Goal: Find contact information: Find contact information

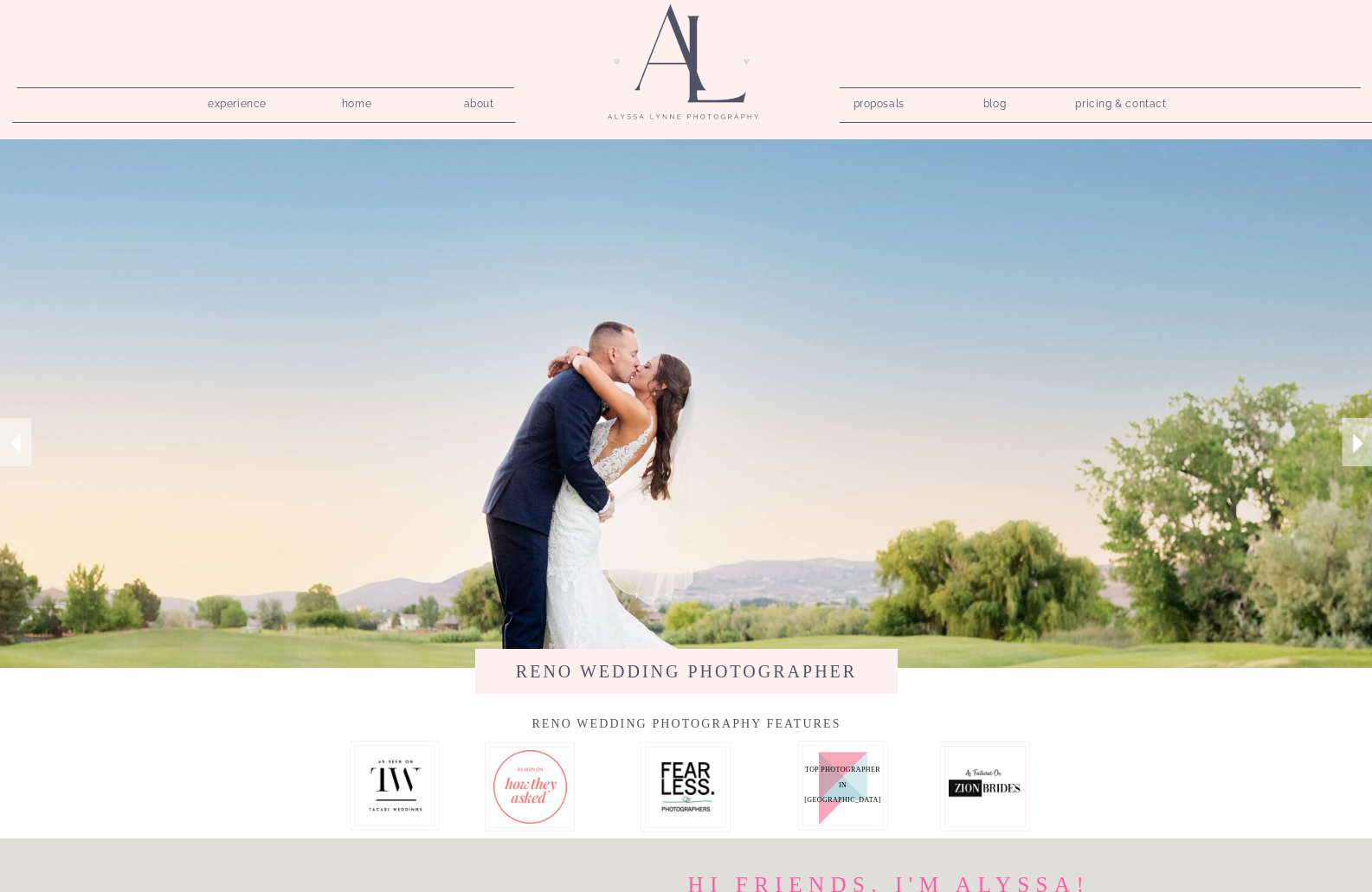
drag, startPoint x: 1385, startPoint y: 128, endPoint x: 1368, endPoint y: 100, distance: 32.8
click at [1086, 106] on nav "pricing & contact" at bounding box center [1121, 105] width 105 height 25
click at [1098, 99] on nav "pricing & contact" at bounding box center [1121, 105] width 105 height 25
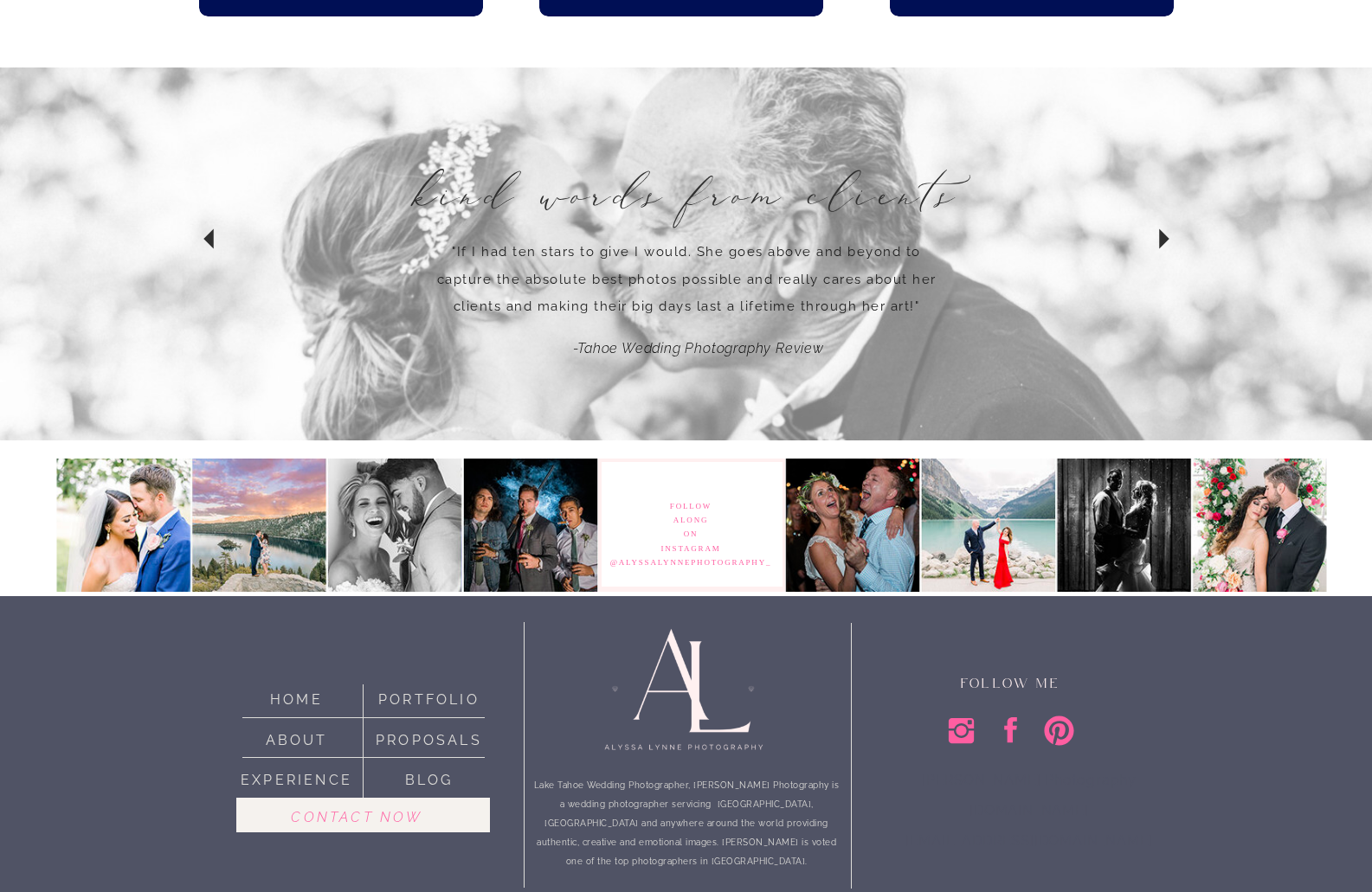
scroll to position [1443, 0]
